Goal: Task Accomplishment & Management: Manage account settings

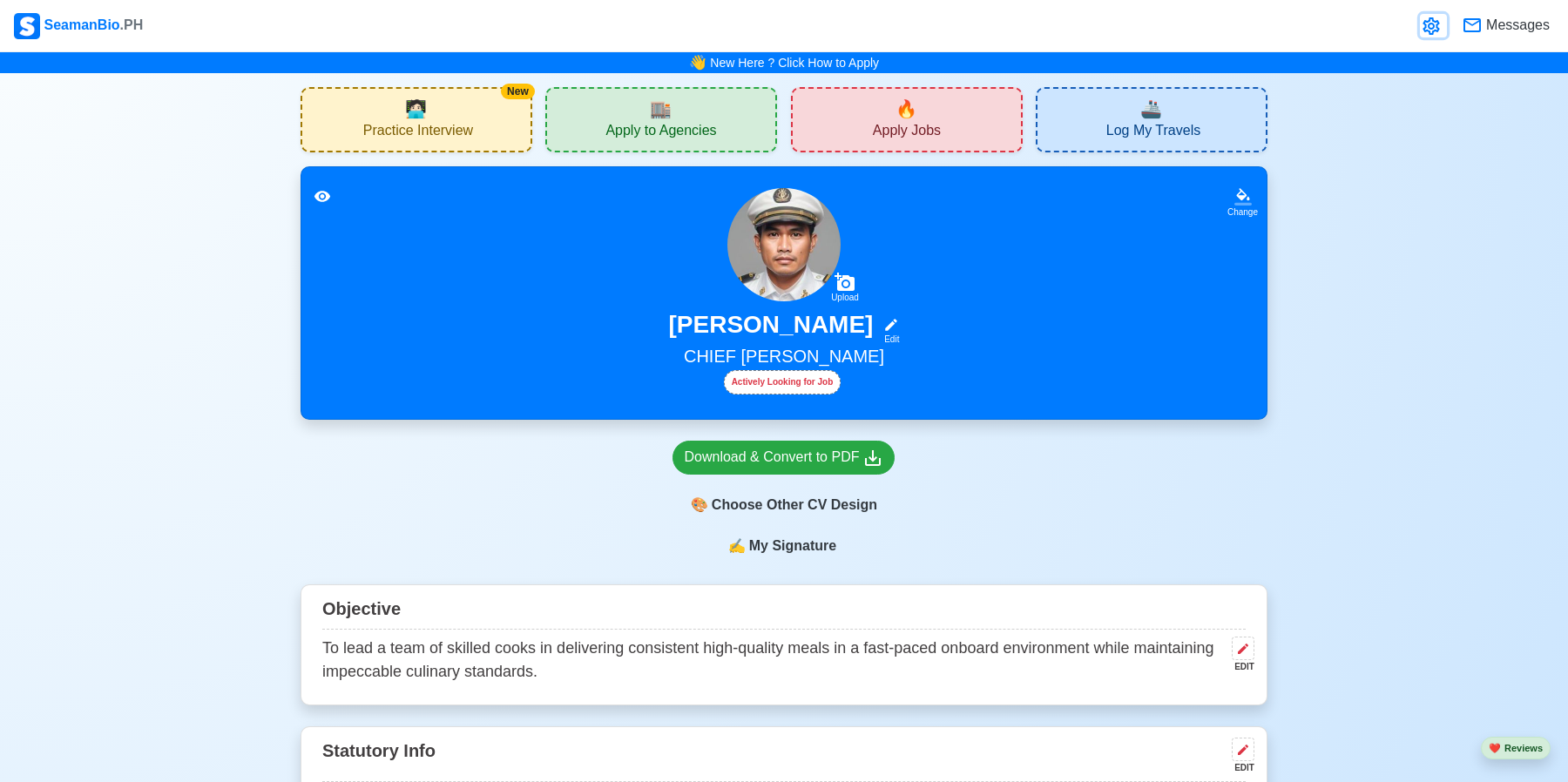
click at [1424, 31] on icon at bounding box center [1430, 26] width 17 height 17
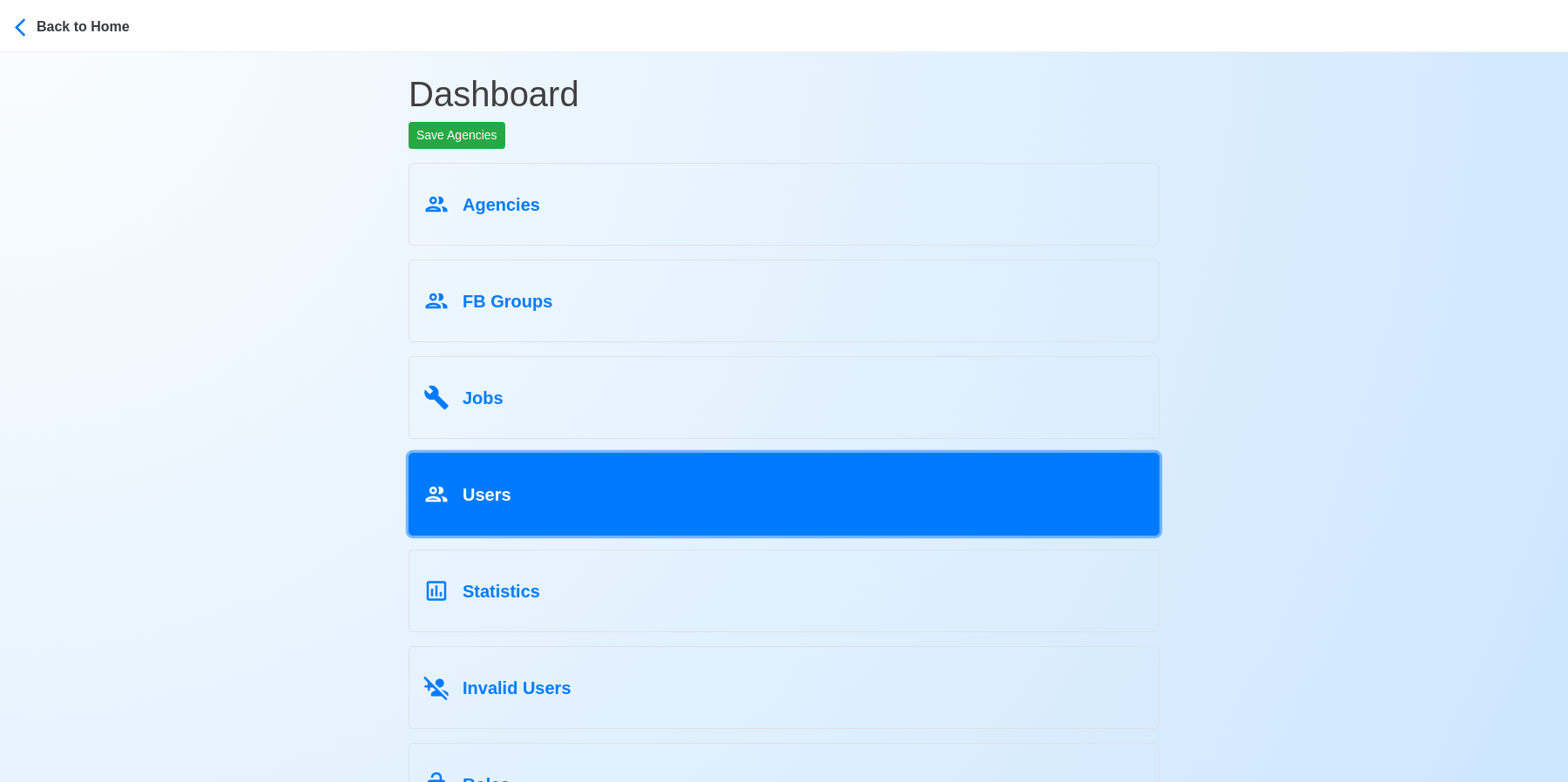
click at [847, 530] on link "Users" at bounding box center [783, 493] width 751 height 83
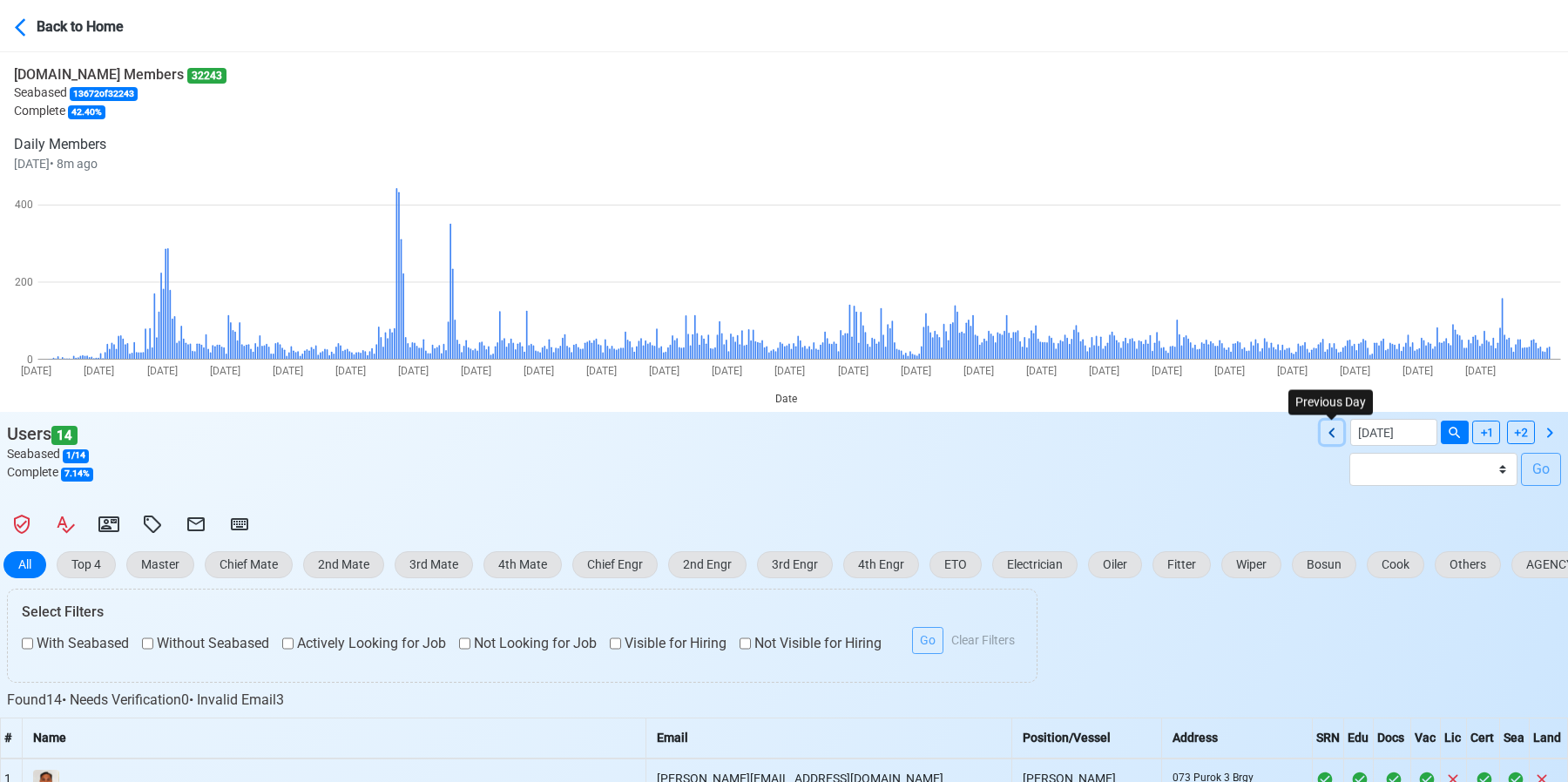
click at [1333, 433] on icon at bounding box center [1332, 433] width 21 height 21
type input "[DATE]"
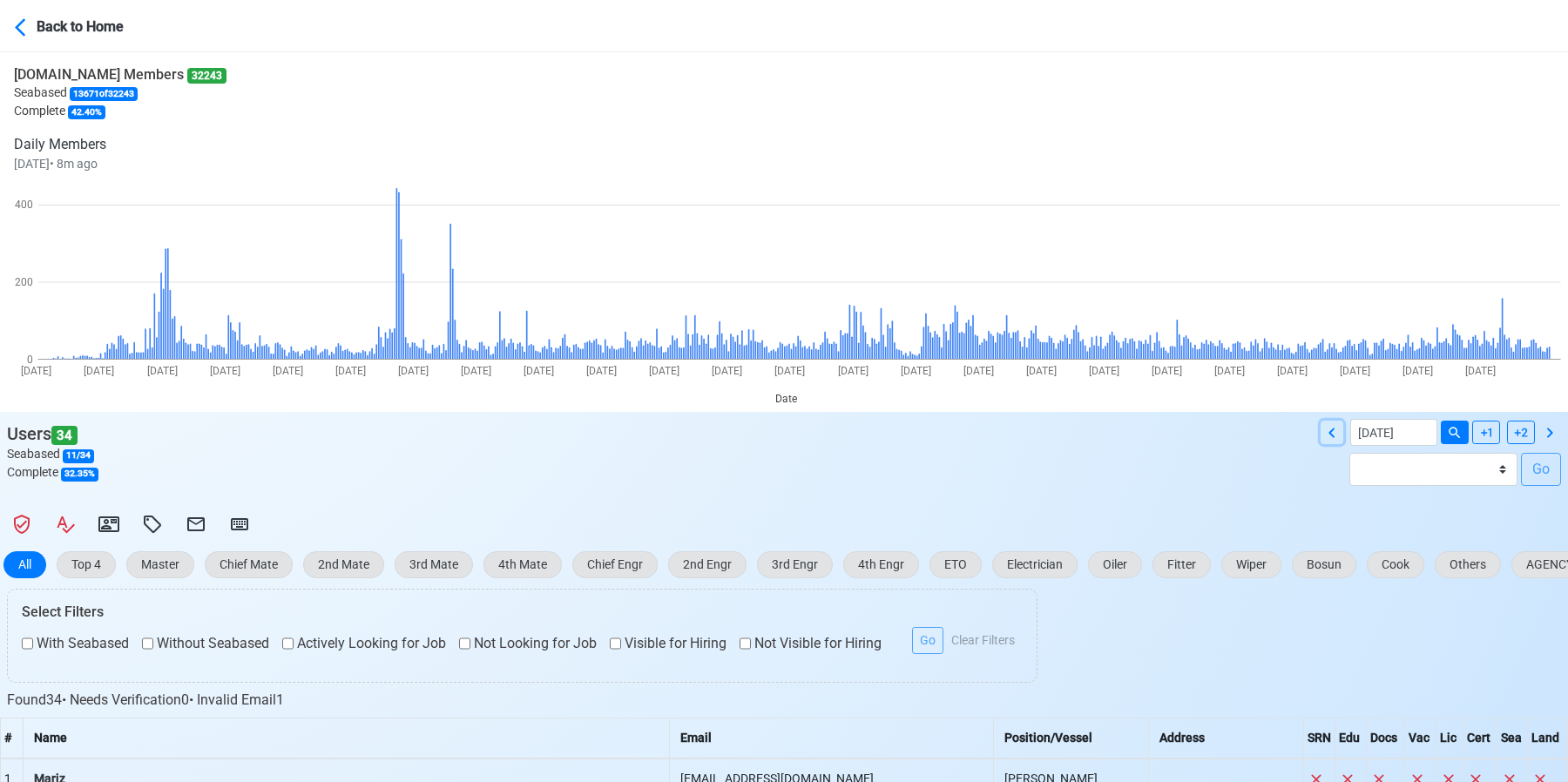
drag, startPoint x: 1333, startPoint y: 433, endPoint x: 1173, endPoint y: 468, distance: 163.8
click at [1173, 468] on div "Users 34 Seabased 11 / 34 Complete 32.35 % [DATE] Batch [DATE] - [DATE] Batch […" at bounding box center [784, 459] width 1568 height 81
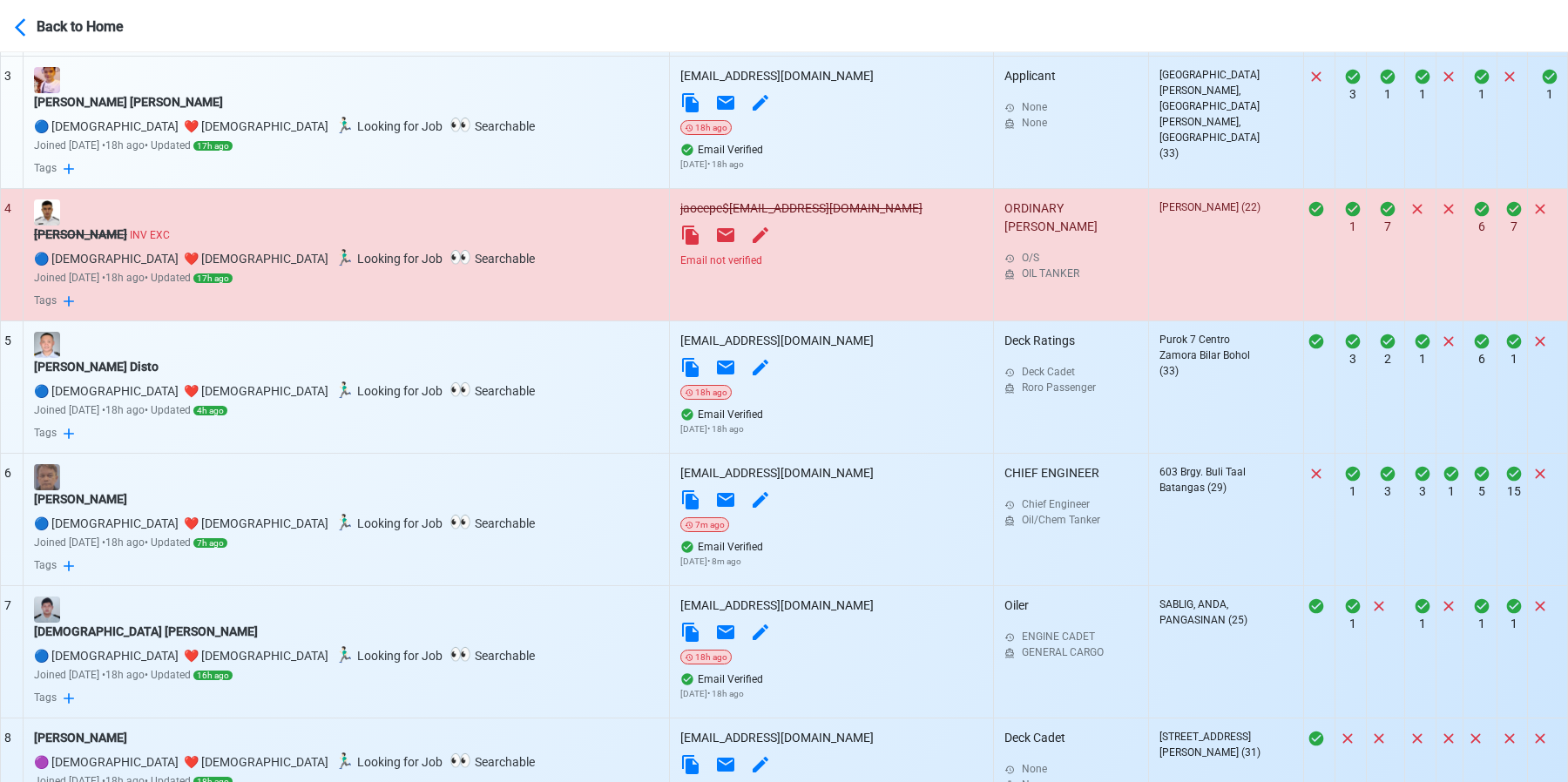
scroll to position [1392, 0]
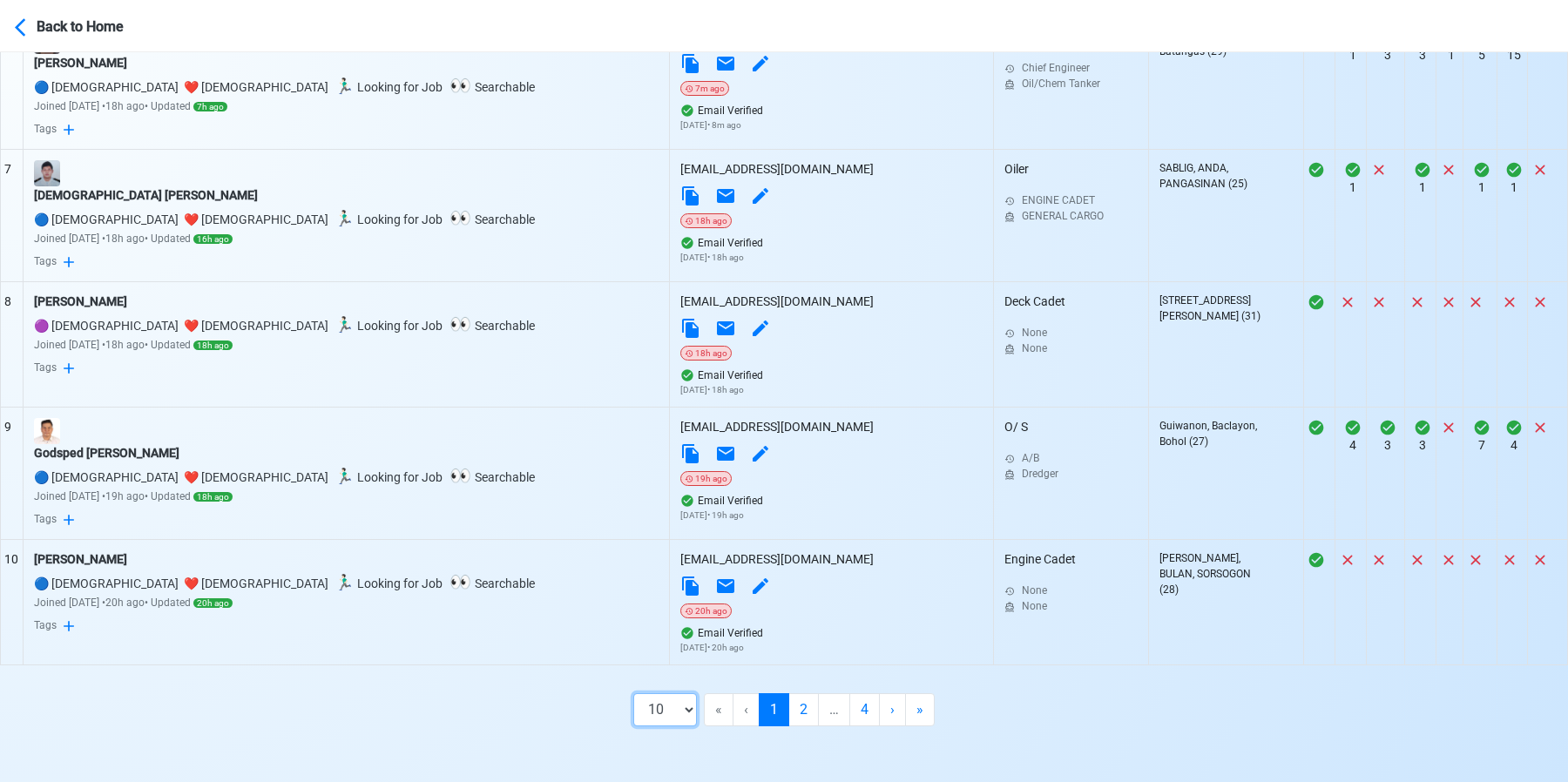
click at [661, 715] on select "10 50 100 200" at bounding box center [665, 710] width 63 height 33
select select "200"
click at [674, 727] on select "10 50 100 200" at bounding box center [665, 710] width 63 height 33
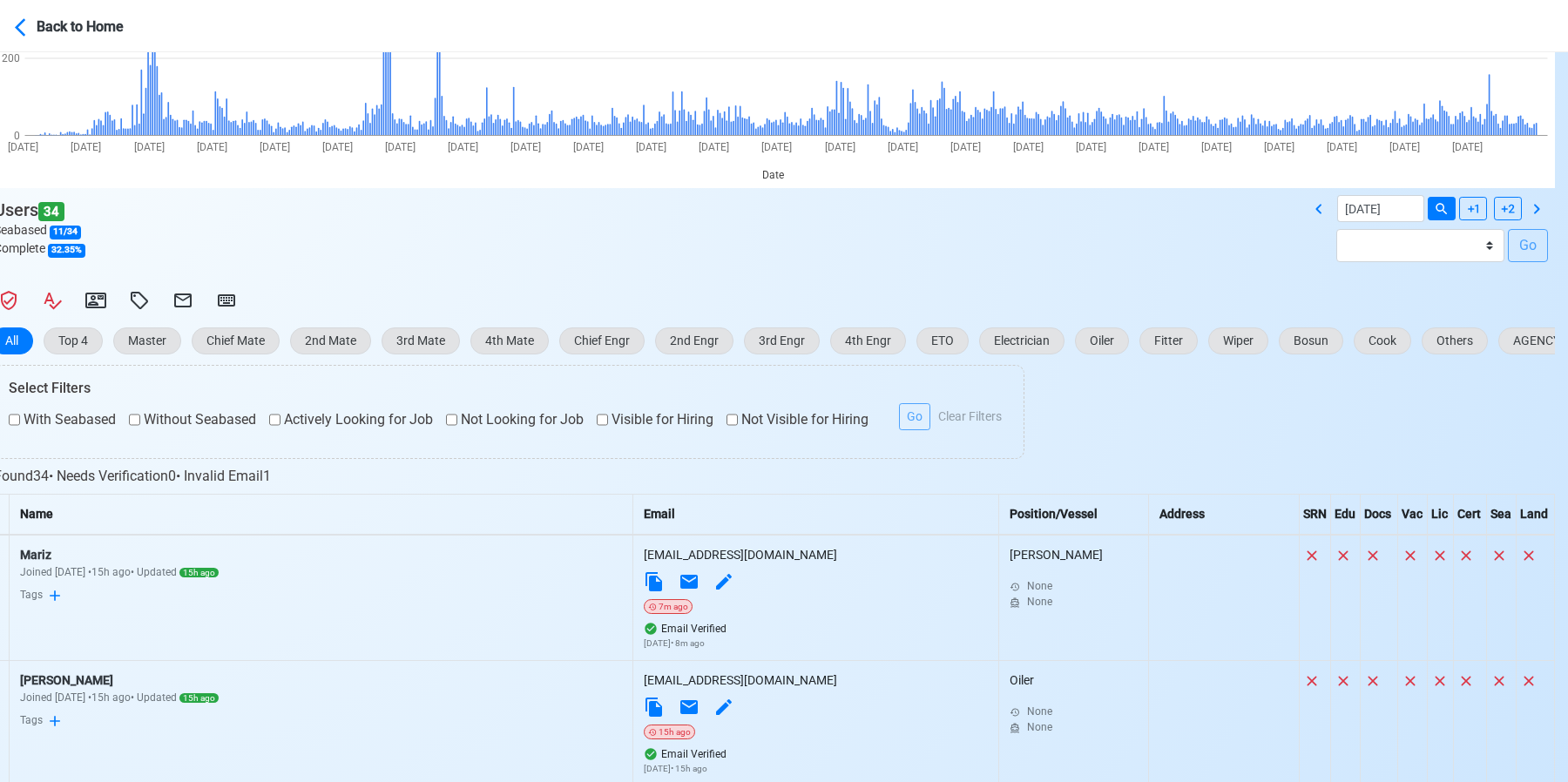
scroll to position [0, 13]
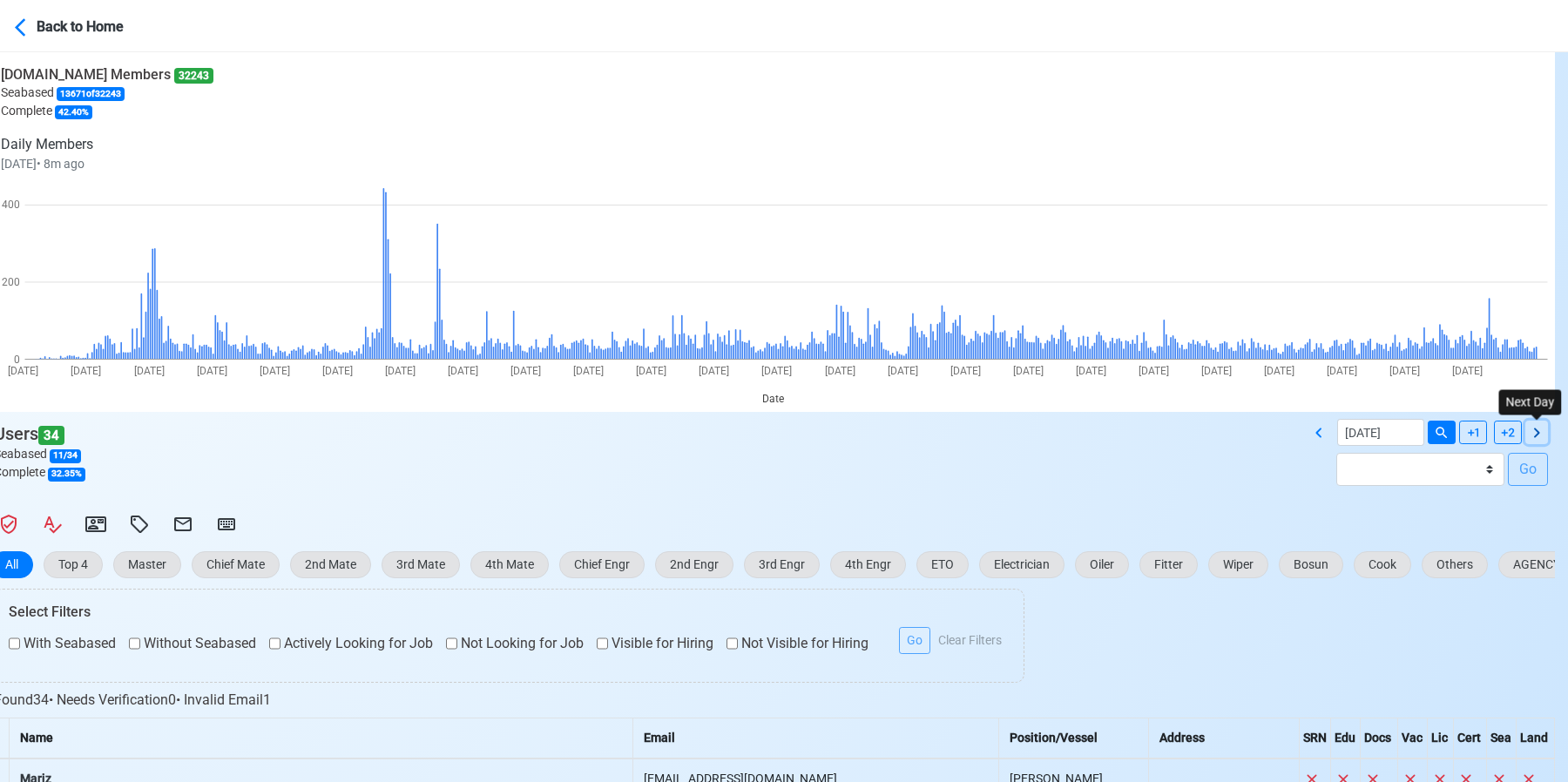
click at [1534, 429] on icon at bounding box center [1537, 432] width 6 height 10
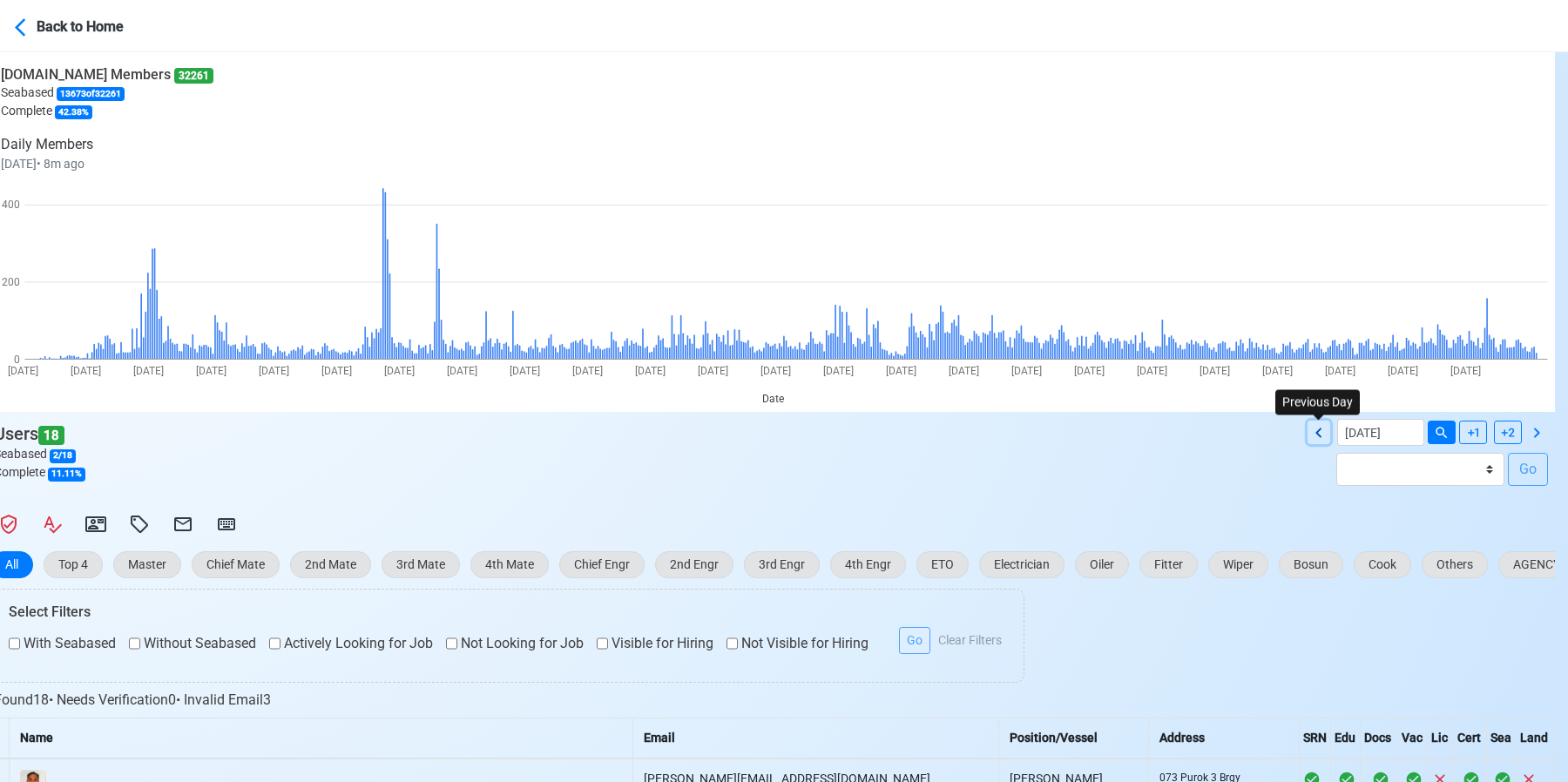
click at [1324, 430] on icon at bounding box center [1318, 433] width 21 height 21
type input "[DATE]"
